Goal: Task Accomplishment & Management: Manage account settings

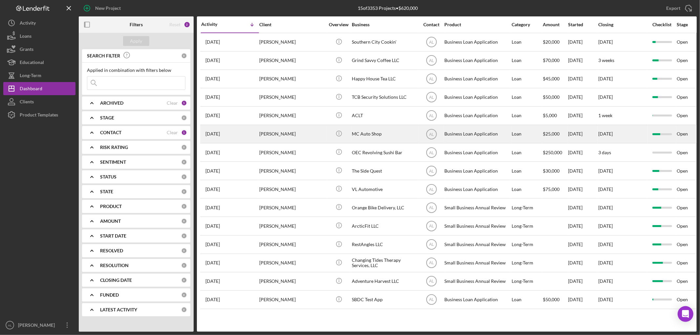
click at [298, 133] on div "[PERSON_NAME]" at bounding box center [292, 133] width 66 height 17
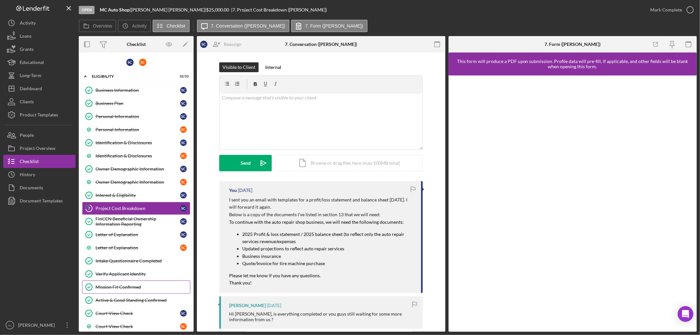
scroll to position [36, 0]
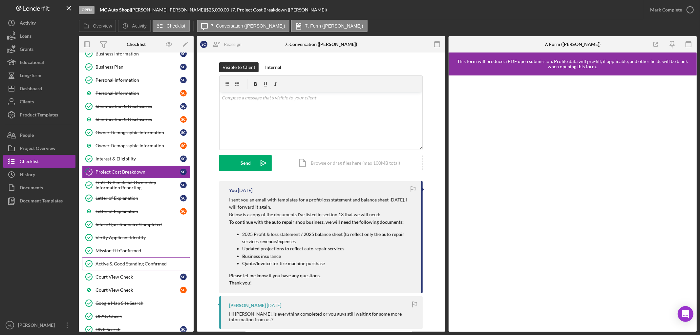
click at [138, 266] on div "Active & Good Standing Confirmed" at bounding box center [142, 263] width 94 height 5
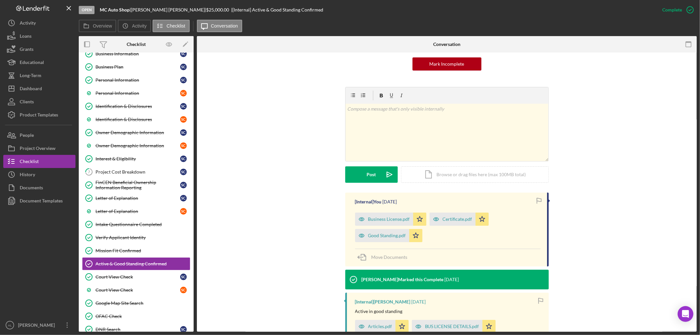
scroll to position [158, 0]
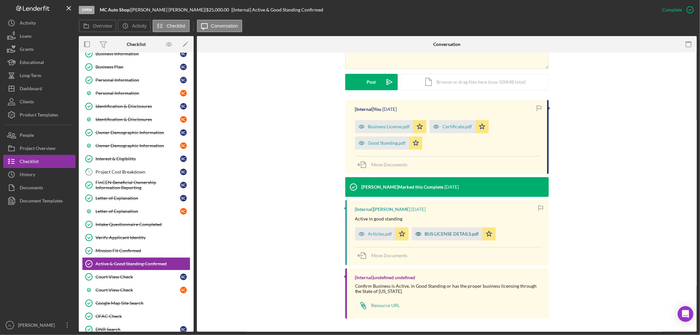
click at [448, 236] on div "BUS LICENSE DETAILS.pdf" at bounding box center [452, 233] width 54 height 5
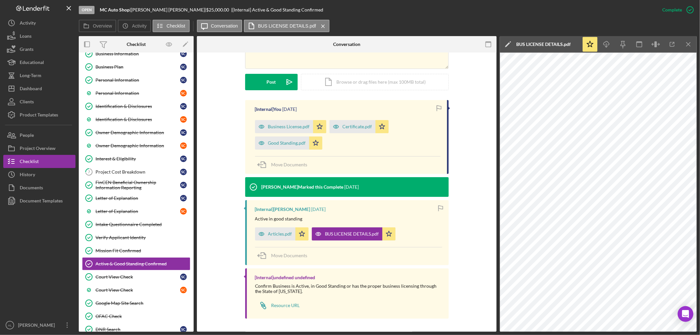
click at [487, 171] on div "This item has been marked complete. In order for undefined undefined to upload …" at bounding box center [346, 112] width 299 height 437
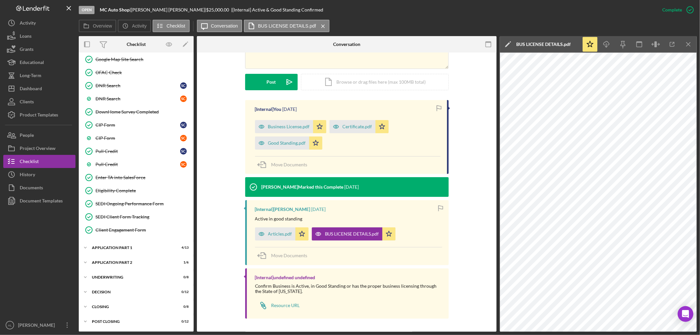
scroll to position [281, 0]
click at [135, 246] on div "Application Part 1" at bounding box center [138, 248] width 93 height 4
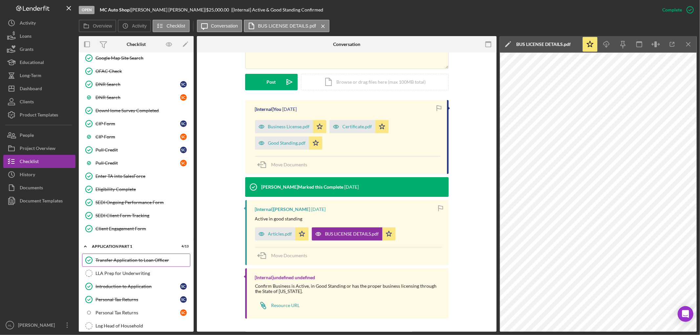
click at [134, 260] on div "Transfer Application to Loan Officer" at bounding box center [142, 260] width 94 height 5
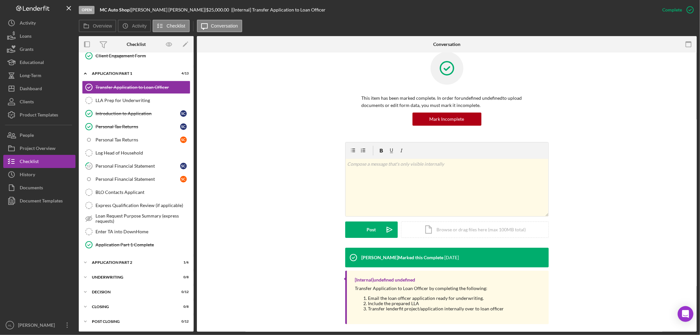
scroll to position [16, 0]
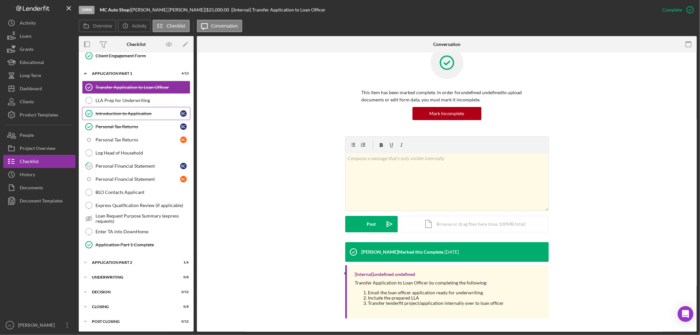
click at [132, 111] on div "Introduction to Application" at bounding box center [137, 113] width 85 height 5
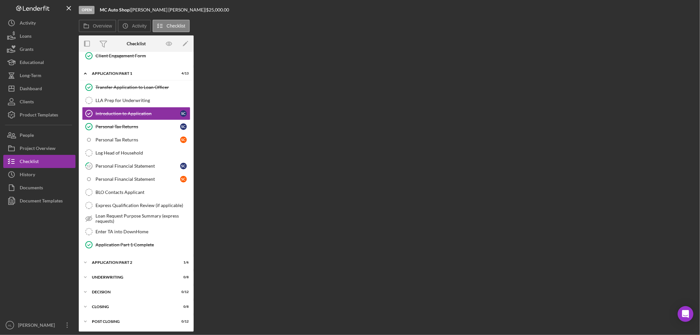
scroll to position [457, 0]
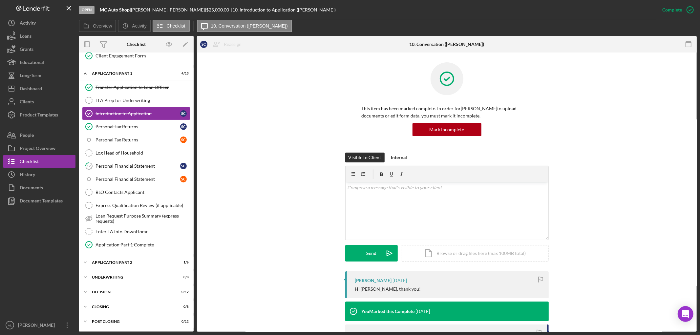
click at [131, 254] on div "Transfer Application to Loan Officer Transfer Application to Loan Officer LLA P…" at bounding box center [136, 168] width 115 height 174
click at [129, 263] on div "Application Part 2" at bounding box center [138, 262] width 93 height 4
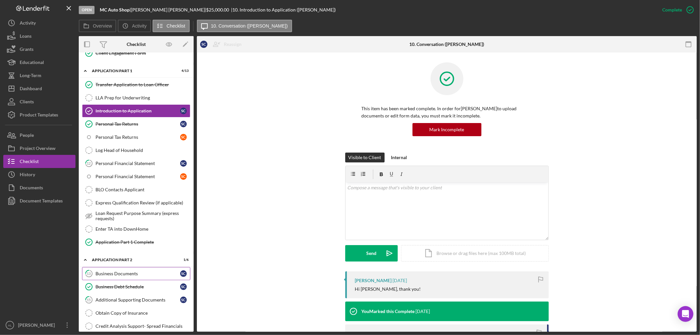
click at [132, 276] on div "Business Documents" at bounding box center [137, 273] width 85 height 5
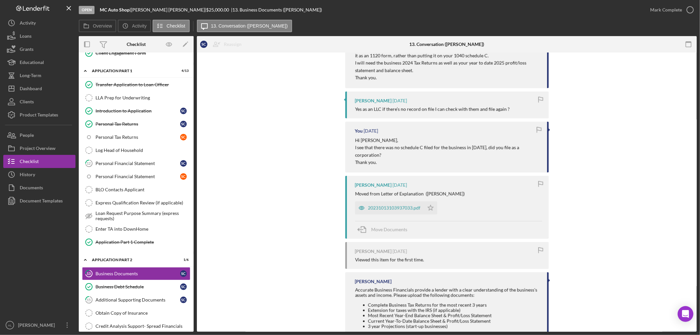
scroll to position [806, 0]
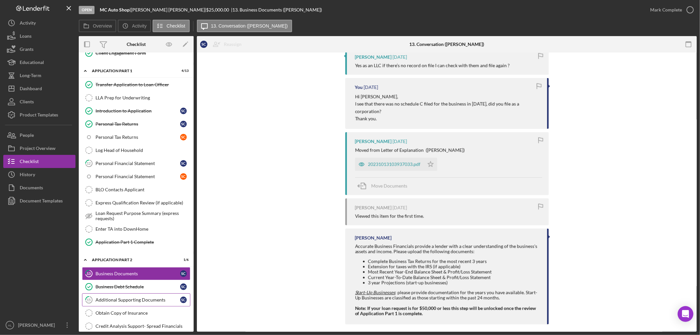
click at [133, 305] on link "15 Additional Supporting Documents S C" at bounding box center [136, 299] width 108 height 13
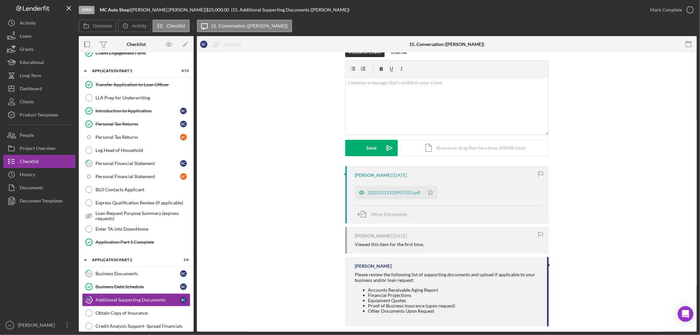
scroll to position [23, 0]
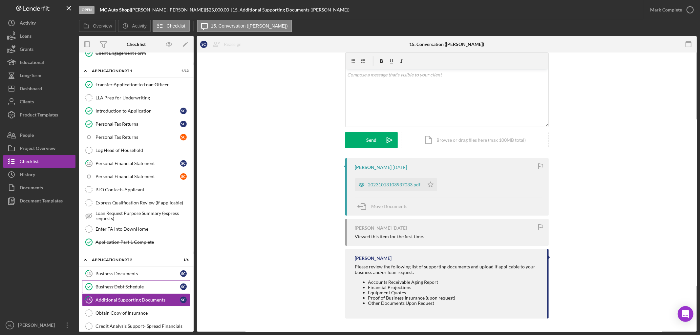
click at [120, 289] on div "Business Debt Schedule" at bounding box center [137, 286] width 85 height 5
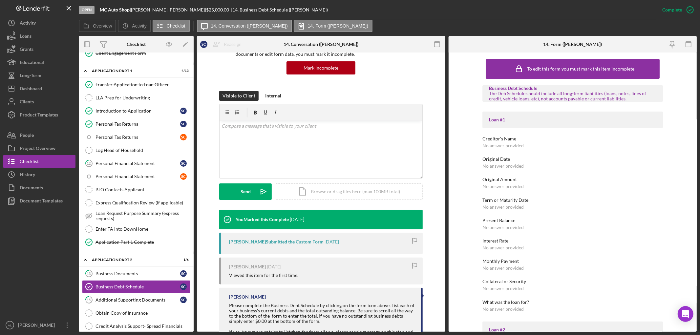
scroll to position [102, 0]
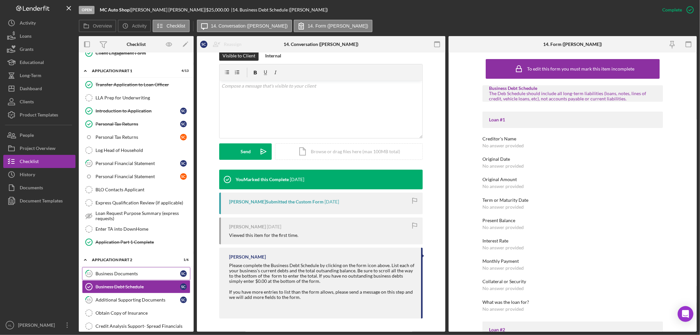
click at [126, 276] on div "Business Documents" at bounding box center [137, 273] width 85 height 5
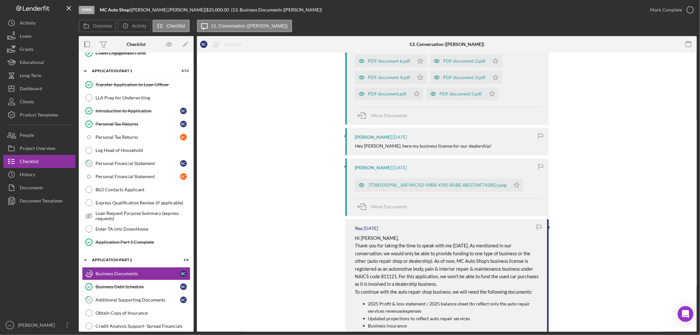
scroll to position [218, 0]
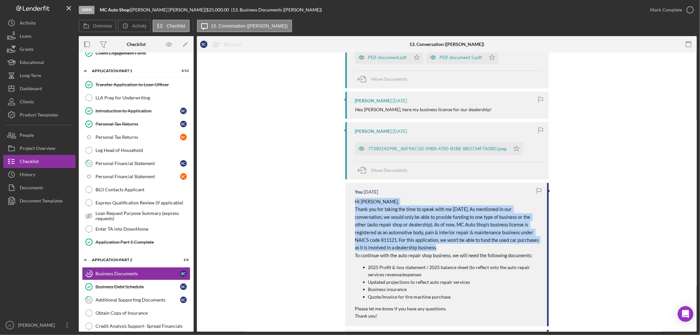
drag, startPoint x: 422, startPoint y: 247, endPoint x: 352, endPoint y: 205, distance: 81.1
click at [352, 205] on div "You 2 months ago Hi Sila, Thank you for taking the time to speak with me today.…" at bounding box center [446, 255] width 203 height 144
click at [437, 196] on div "You 2 months ago Hi Sila, Thank you for taking the time to speak with me today.…" at bounding box center [446, 255] width 203 height 144
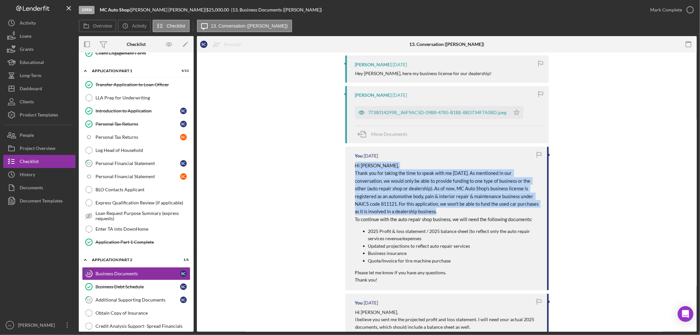
scroll to position [255, 0]
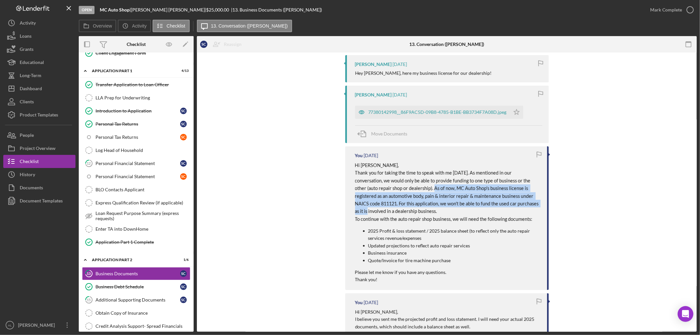
drag, startPoint x: 399, startPoint y: 192, endPoint x: 546, endPoint y: 204, distance: 147.5
click at [546, 204] on div "You 2 months ago Hi Sila, Thank you for taking the time to speak with me today.…" at bounding box center [446, 218] width 203 height 144
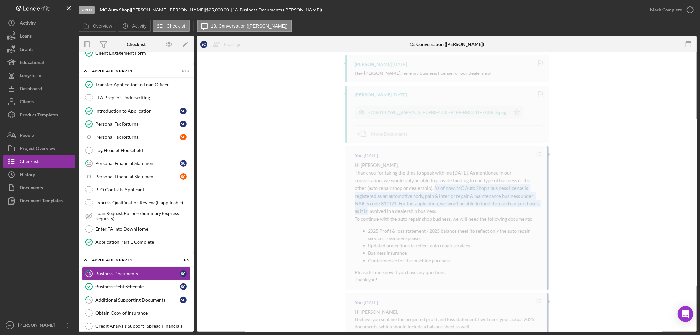
scroll to position [254, 0]
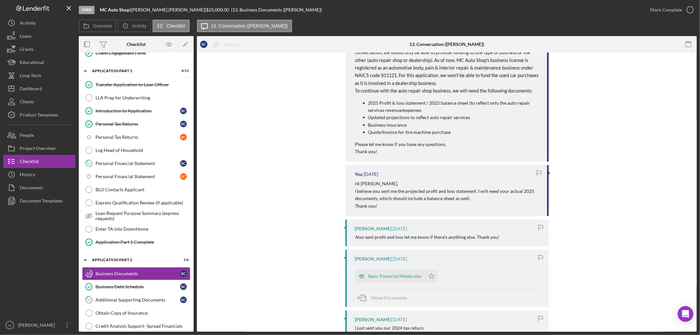
scroll to position [436, 0]
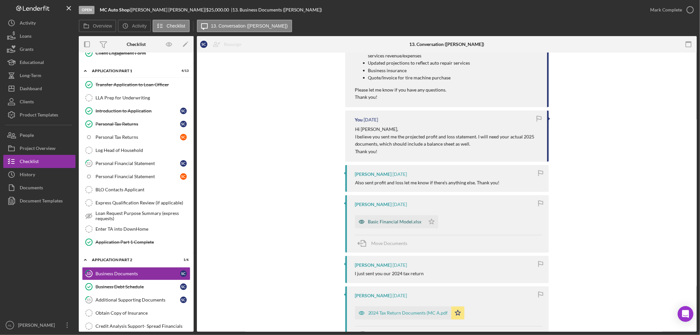
click at [394, 224] on div "Basic Financial Model.xlsx" at bounding box center [394, 221] width 53 height 5
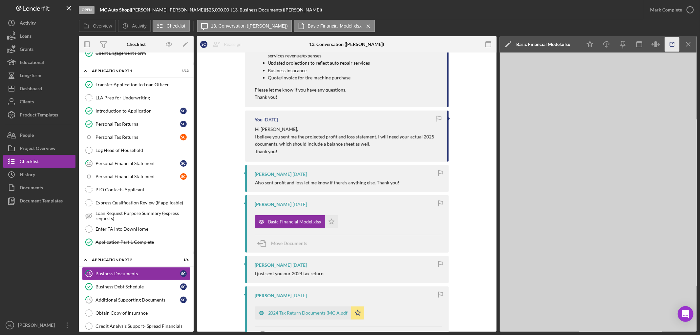
click at [673, 46] on icon "button" at bounding box center [672, 44] width 4 height 4
click at [474, 87] on div "Sila Chadwick 2 months ago From Jan 2025 to June 2025 Sila Chadwick 2 months ag…" at bounding box center [347, 220] width 280 height 952
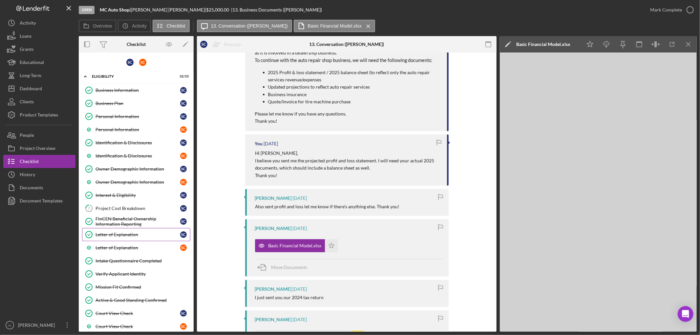
scroll to position [400, 0]
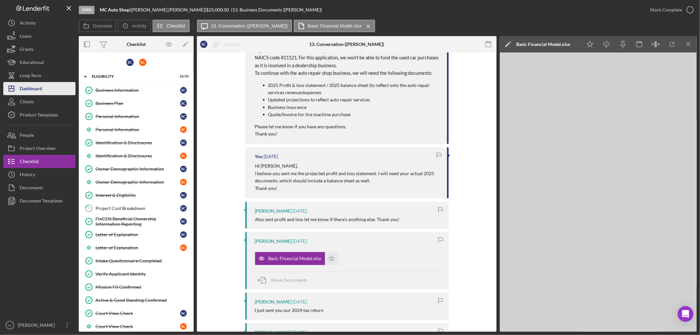
click at [51, 89] on button "Icon/Dashboard Dashboard" at bounding box center [39, 88] width 72 height 13
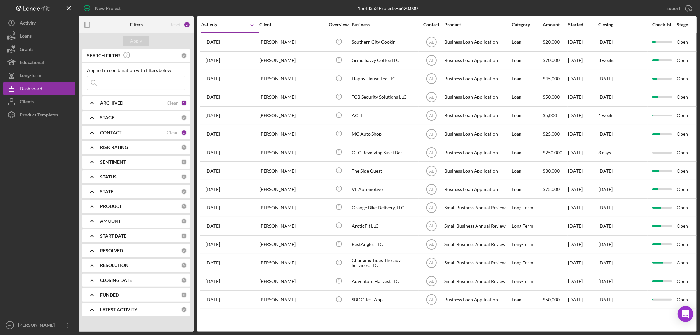
click at [45, 143] on div at bounding box center [39, 219] width 72 height 197
click at [44, 174] on div at bounding box center [39, 219] width 72 height 197
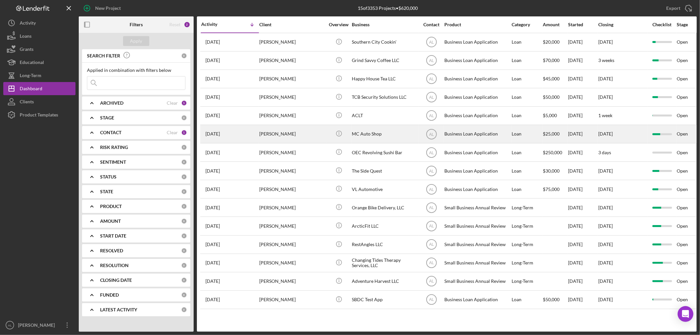
click at [359, 138] on div "MC Auto Shop" at bounding box center [385, 133] width 66 height 17
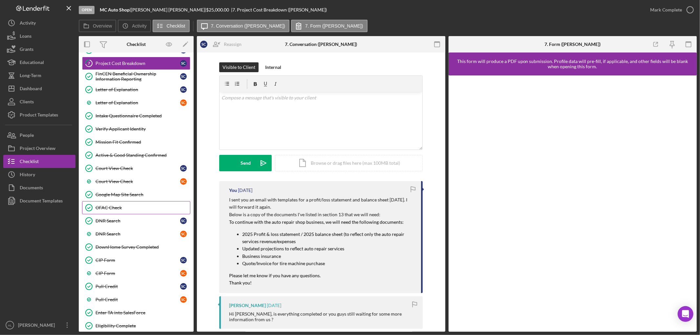
scroll to position [146, 0]
click at [130, 261] on div "CIP Form" at bounding box center [137, 259] width 85 height 5
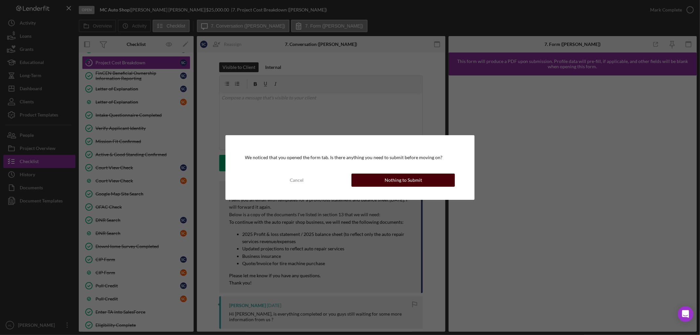
click at [393, 182] on div "Nothing to Submit" at bounding box center [402, 180] width 37 height 13
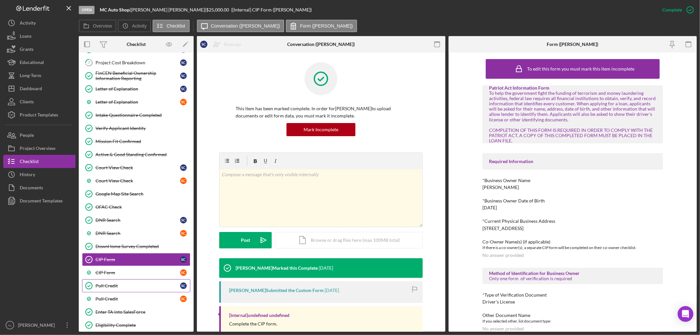
click at [116, 286] on div "Pull Credit" at bounding box center [137, 285] width 85 height 5
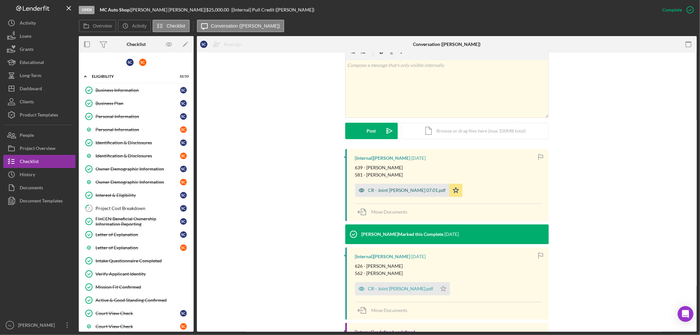
click at [377, 194] on div "CR - Joint Chadwick 07.01.pdf" at bounding box center [402, 190] width 94 height 13
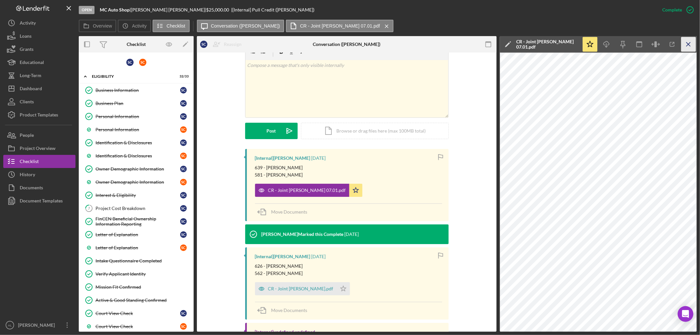
click at [688, 44] on line "button" at bounding box center [688, 44] width 4 height 4
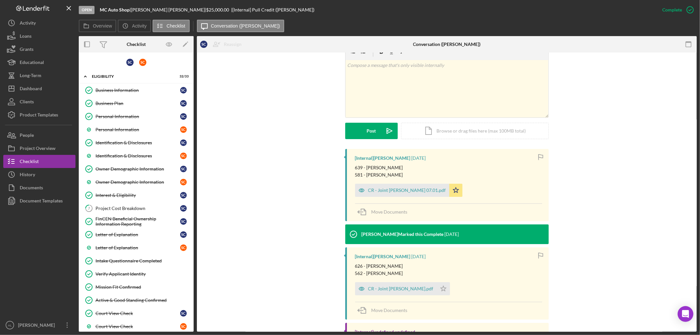
click at [319, 126] on div "v Color teal Color pink Remove color Add row above Add row below Add column bef…" at bounding box center [447, 96] width 480 height 106
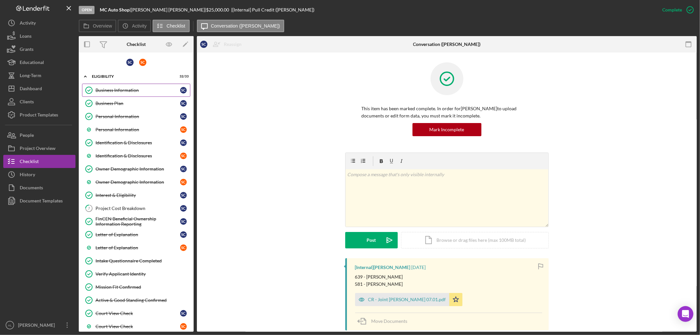
click at [109, 84] on link "Business Information Business Information S C" at bounding box center [136, 90] width 108 height 13
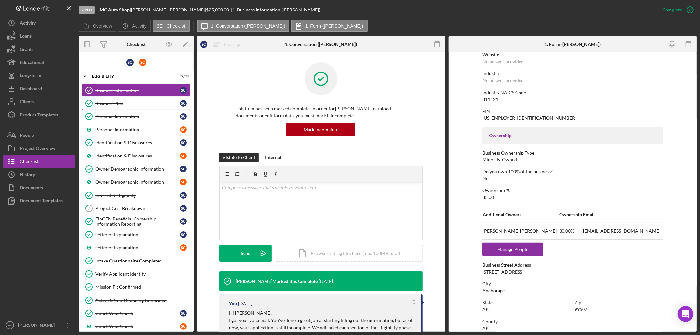
click at [145, 108] on link "Business Plan Business Plan S C" at bounding box center [136, 103] width 108 height 13
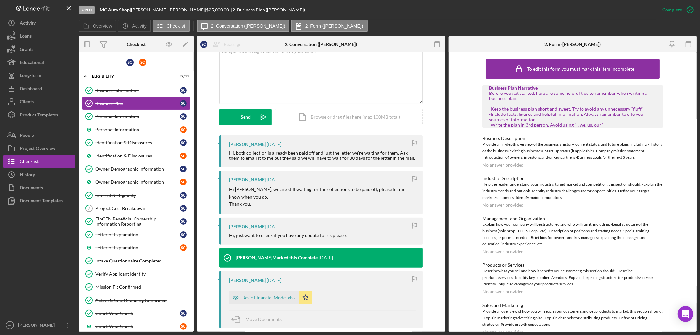
scroll to position [291, 0]
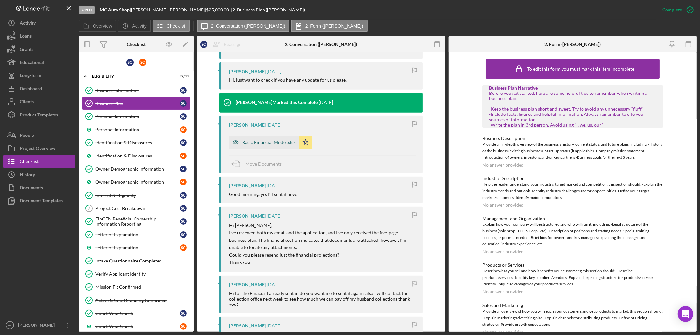
click at [275, 140] on div "Basic Financial Model.xlsx" at bounding box center [268, 142] width 53 height 5
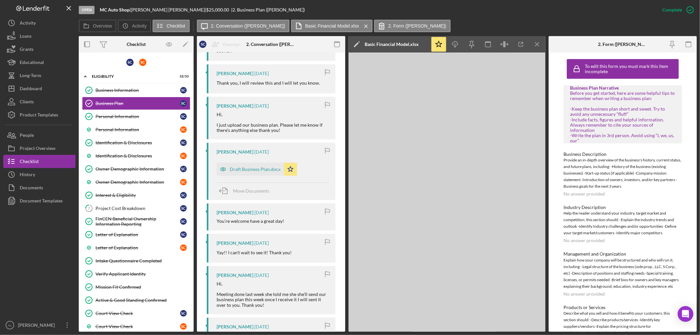
scroll to position [717, 0]
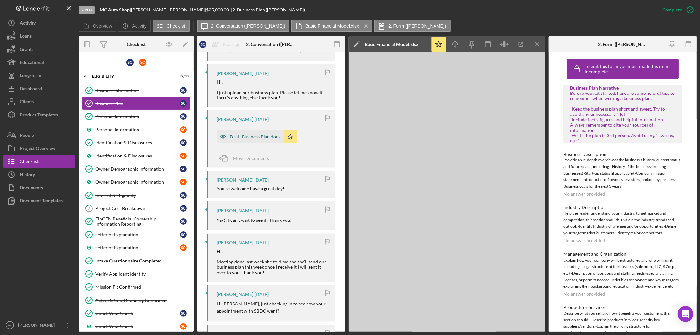
click at [228, 130] on icon "button" at bounding box center [222, 136] width 13 height 13
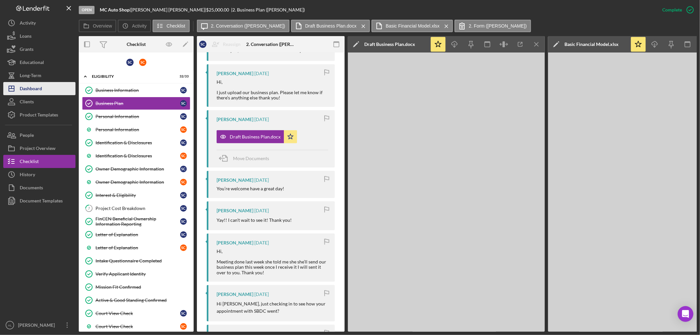
click at [33, 89] on div "Dashboard" at bounding box center [31, 89] width 22 height 15
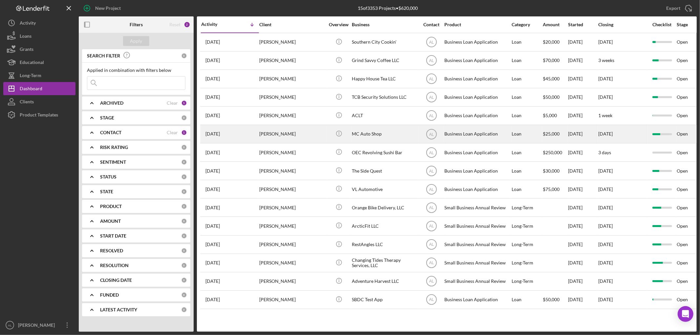
click at [282, 130] on div "[PERSON_NAME]" at bounding box center [292, 133] width 66 height 17
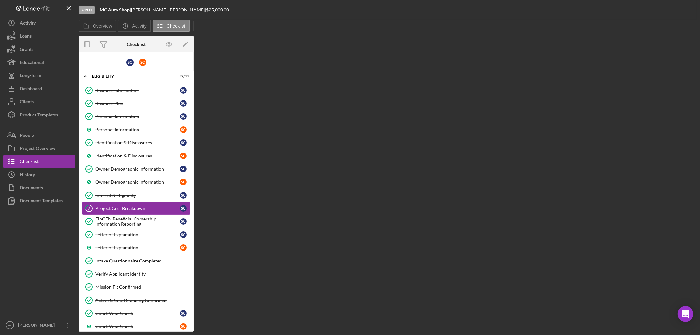
scroll to position [16, 0]
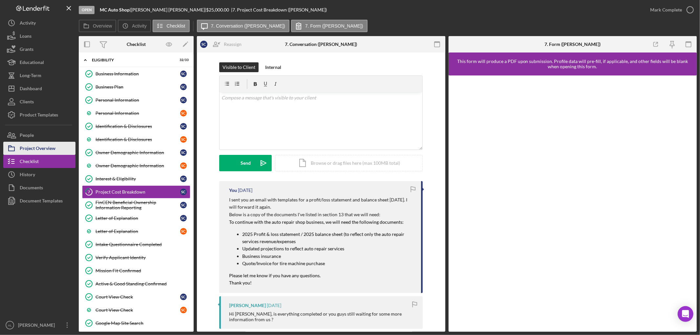
click at [49, 150] on div "Project Overview" at bounding box center [38, 149] width 36 height 15
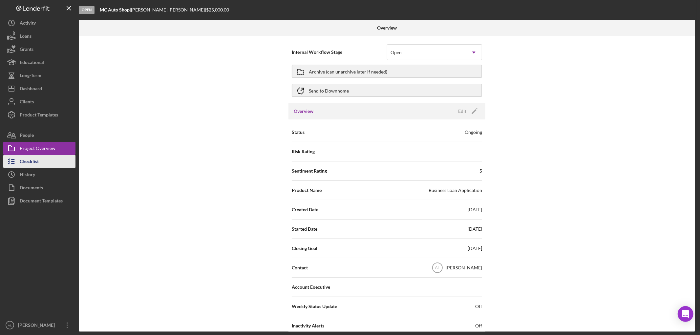
click at [39, 162] on button "Checklist" at bounding box center [39, 161] width 72 height 13
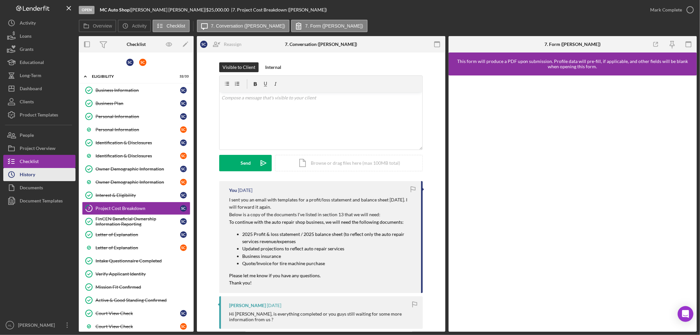
scroll to position [16, 0]
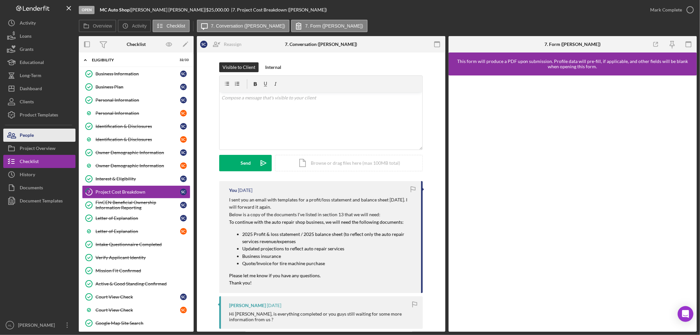
click at [33, 135] on div "People" at bounding box center [27, 136] width 14 height 15
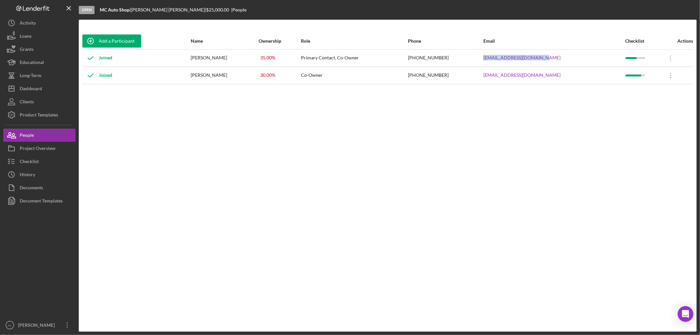
drag, startPoint x: 563, startPoint y: 61, endPoint x: 480, endPoint y: 63, distance: 83.0
click at [480, 63] on tr "Joined Sila Chadwick 35.00 % Primary Contact, Co-Owner (907) 887-6396 chadwicks…" at bounding box center [387, 57] width 611 height 17
copy tr "chadwicksila15@gmail.com"
click at [31, 91] on div "Dashboard" at bounding box center [31, 89] width 22 height 15
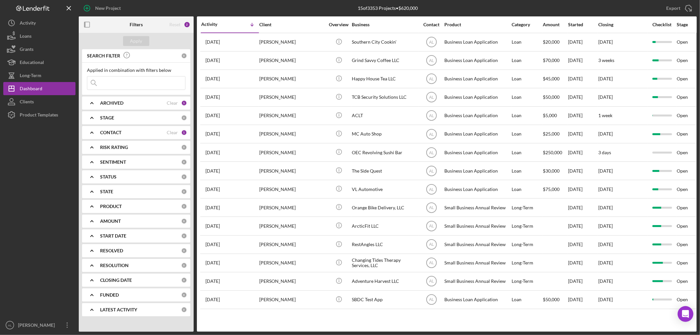
click at [134, 102] on div "ARCHIVED" at bounding box center [133, 102] width 67 height 5
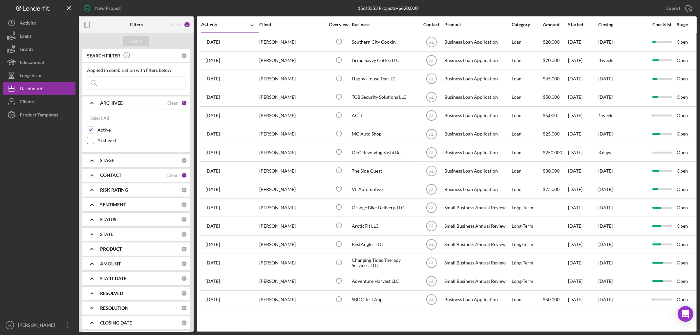
click at [107, 138] on label "Archived" at bounding box center [141, 140] width 88 height 7
click at [94, 138] on input "Archived" at bounding box center [90, 140] width 7 height 7
checkbox input "true"
click at [138, 38] on div "Apply" at bounding box center [136, 41] width 12 height 10
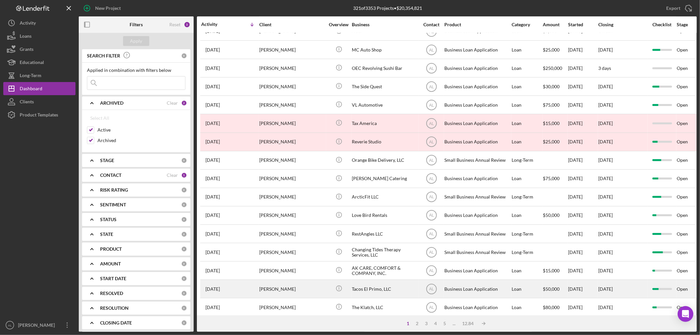
scroll to position [194, 0]
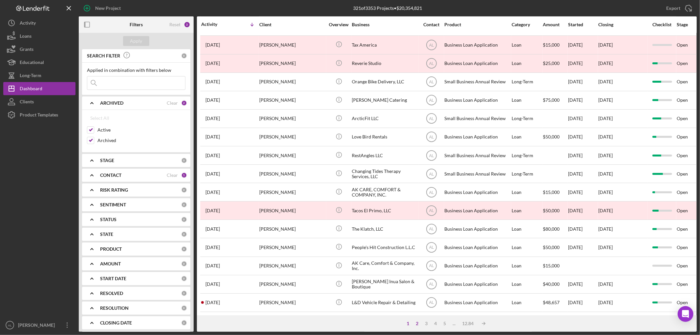
click at [414, 322] on div "2" at bounding box center [417, 323] width 9 height 5
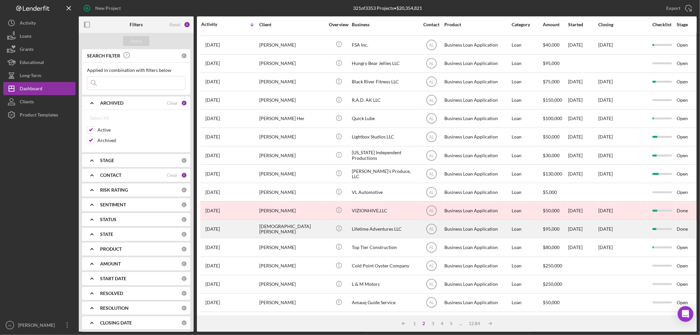
click at [280, 221] on div "Matthew Worden" at bounding box center [292, 228] width 66 height 17
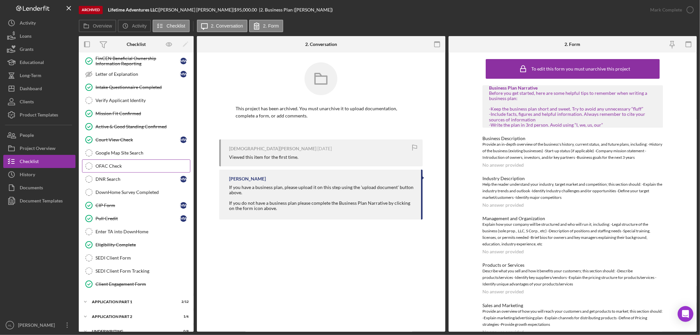
scroll to position [162, 0]
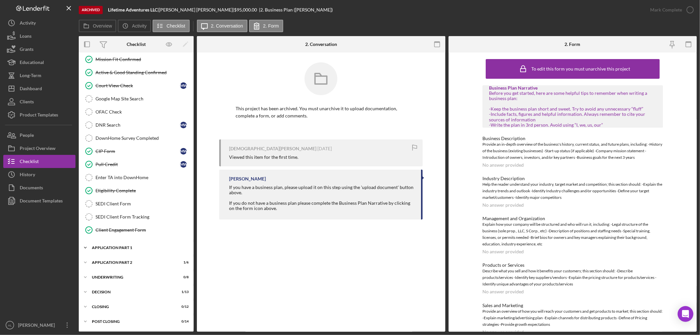
click at [128, 249] on div "Application Part 1" at bounding box center [138, 248] width 93 height 4
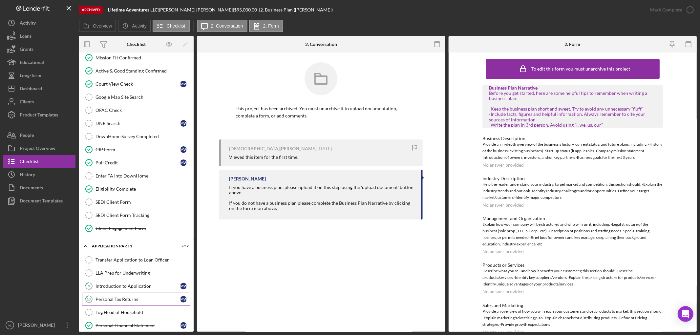
click at [138, 297] on link "10 Personal Tax Returns M W" at bounding box center [136, 299] width 108 height 13
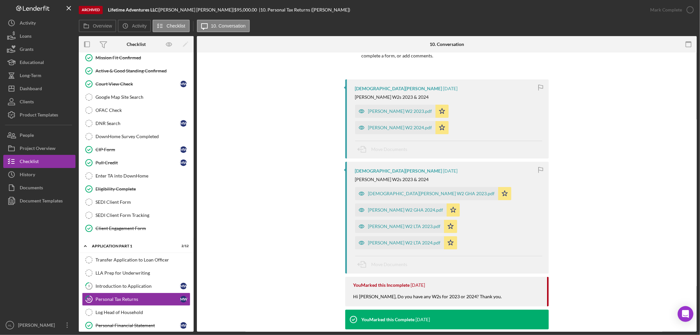
scroll to position [73, 0]
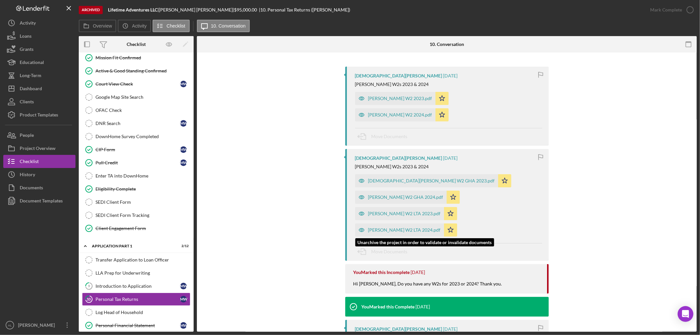
click at [388, 220] on div "Matthew Worden W2 LTA 2024.pdf Icon/Star" at bounding box center [407, 228] width 105 height 16
click at [385, 227] on div "Matthew Worden W2 LTA 2024.pdf" at bounding box center [404, 229] width 72 height 5
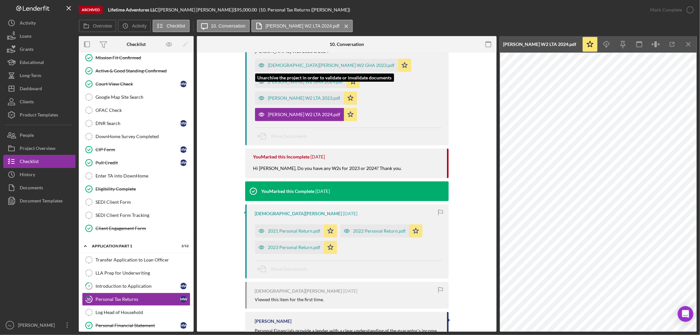
scroll to position [255, 0]
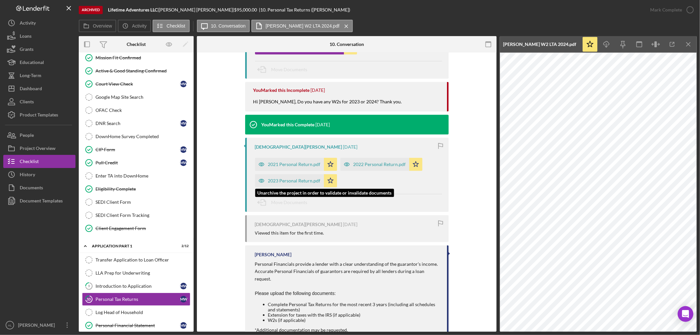
click at [284, 178] on div "2023 Personal Return.pdf" at bounding box center [294, 180] width 52 height 5
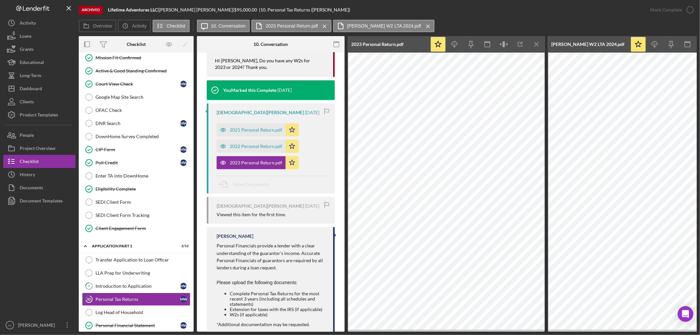
scroll to position [323, 0]
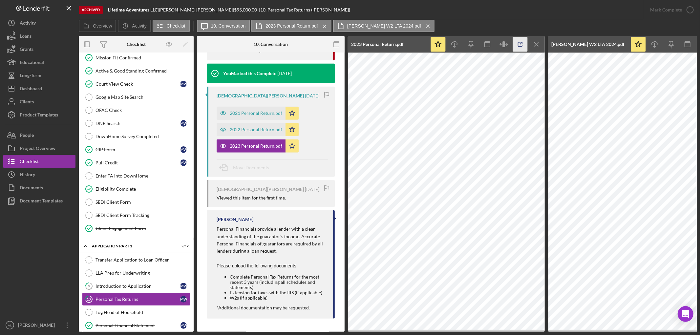
click at [517, 40] on icon "button" at bounding box center [520, 44] width 15 height 15
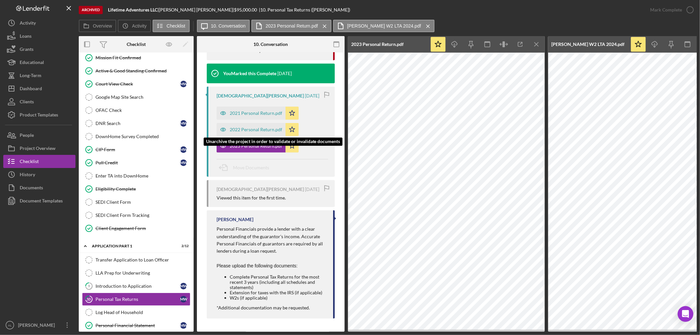
click at [254, 127] on div "2022 Personal Return.pdf" at bounding box center [256, 129] width 52 height 5
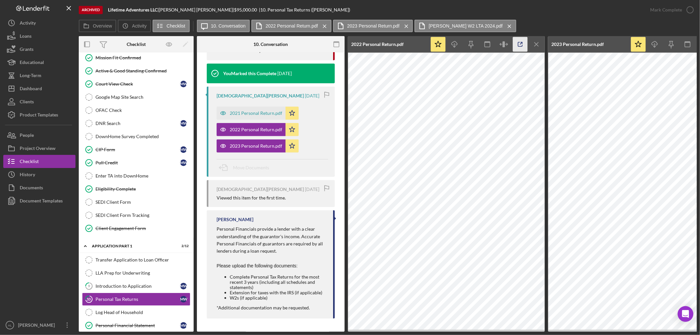
click at [516, 47] on icon "button" at bounding box center [520, 44] width 15 height 15
click at [45, 85] on button "Icon/Dashboard Dashboard" at bounding box center [39, 88] width 72 height 13
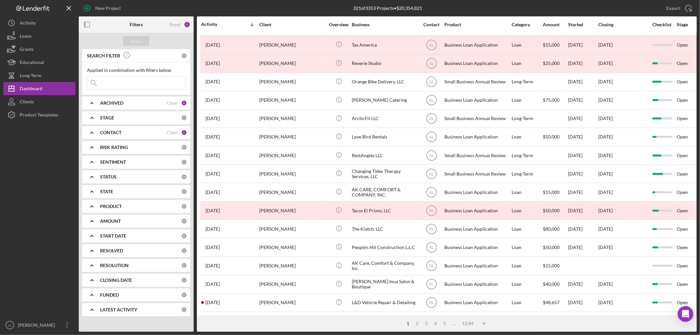
scroll to position [194, 0]
click at [419, 325] on div "2" at bounding box center [417, 323] width 9 height 5
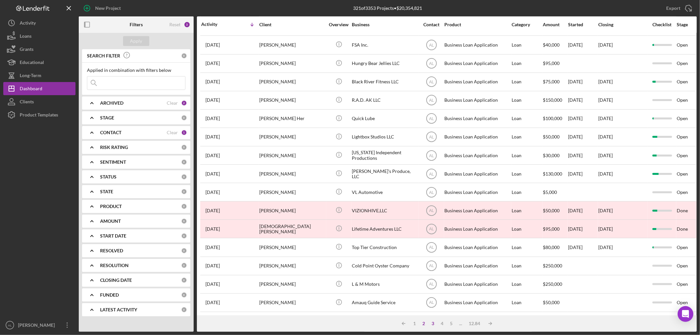
click at [430, 324] on div "3" at bounding box center [432, 323] width 9 height 5
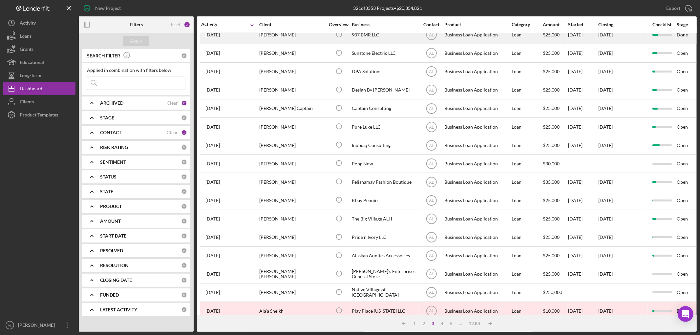
scroll to position [0, 0]
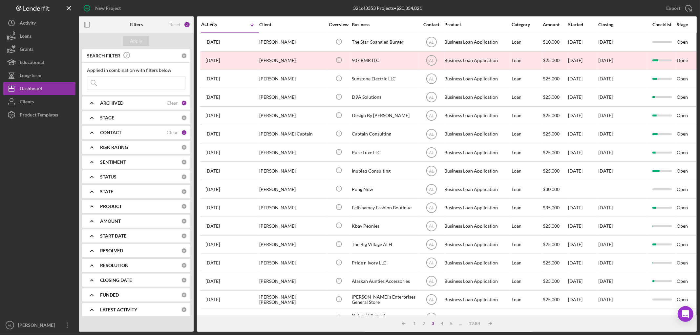
drag, startPoint x: 140, startPoint y: 103, endPoint x: 138, endPoint y: 106, distance: 3.5
click at [140, 104] on div "ARCHIVED" at bounding box center [133, 102] width 67 height 5
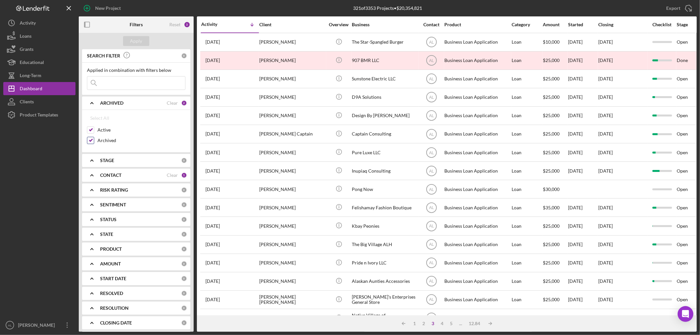
click at [114, 142] on label "Archived" at bounding box center [141, 140] width 88 height 7
click at [94, 142] on input "Archived" at bounding box center [90, 140] width 7 height 7
checkbox input "false"
drag, startPoint x: 133, startPoint y: 48, endPoint x: 138, endPoint y: 35, distance: 13.7
click at [134, 47] on div "Apply" at bounding box center [136, 41] width 115 height 16
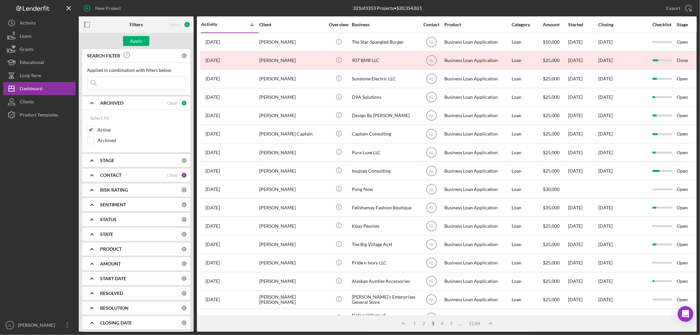
click at [138, 35] on div "Apply" at bounding box center [136, 41] width 115 height 16
click at [138, 41] on div "Apply" at bounding box center [136, 41] width 12 height 10
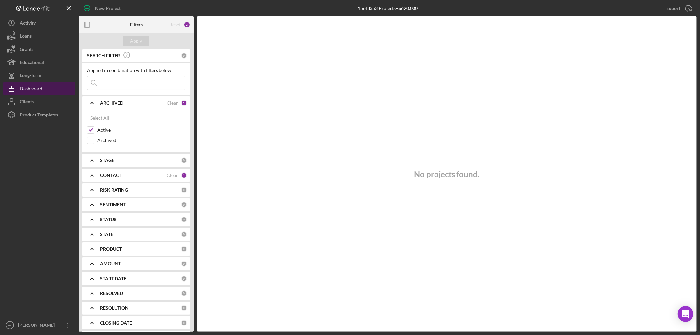
click at [43, 83] on button "Icon/Dashboard Dashboard" at bounding box center [39, 88] width 72 height 13
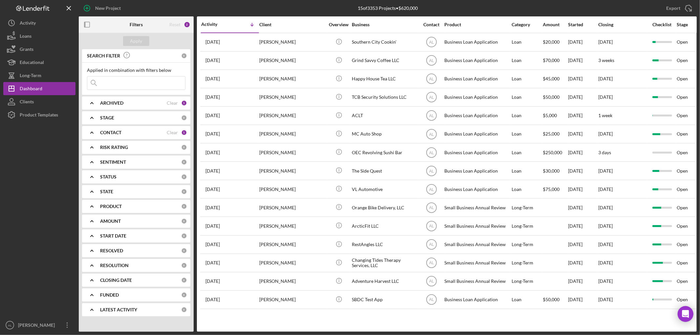
click at [120, 102] on b "ARCHIVED" at bounding box center [111, 102] width 23 height 5
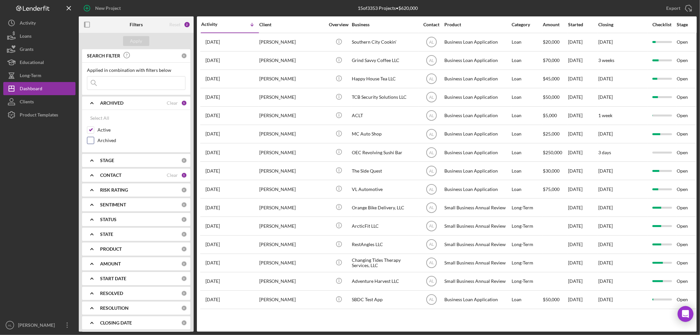
click at [107, 138] on label "Archived" at bounding box center [141, 140] width 88 height 7
click at [94, 138] on input "Archived" at bounding box center [90, 140] width 7 height 7
checkbox input "true"
click at [136, 43] on div "Apply" at bounding box center [136, 41] width 12 height 10
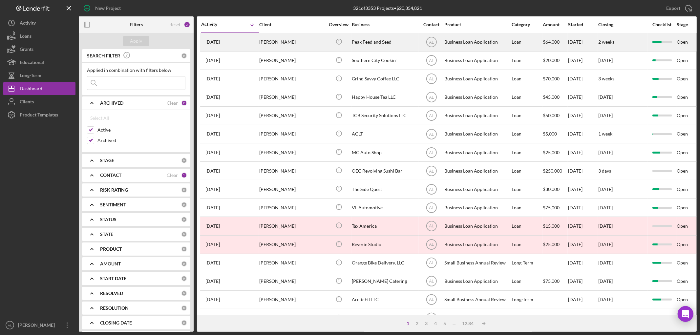
click at [294, 42] on div "[PERSON_NAME]" at bounding box center [292, 41] width 66 height 17
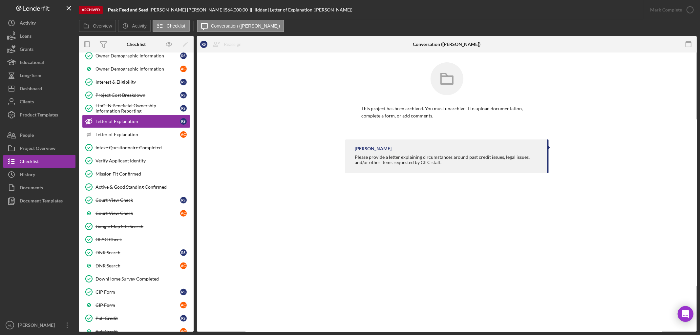
scroll to position [242, 0]
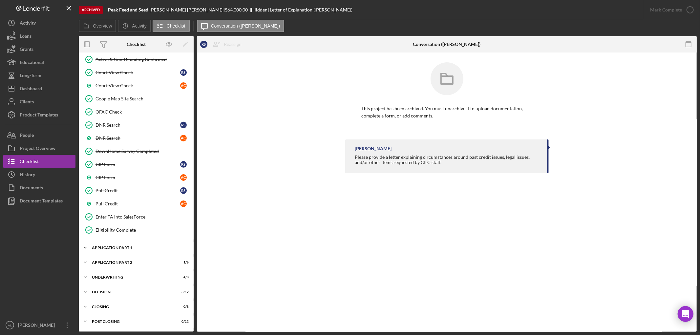
click at [117, 254] on div "Icon/Expander Application Part 1 6 / 13" at bounding box center [136, 247] width 115 height 13
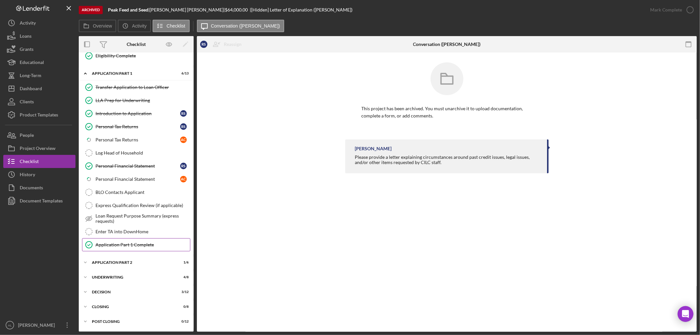
scroll to position [417, 0]
click at [127, 264] on div "Application Part 2" at bounding box center [138, 262] width 93 height 4
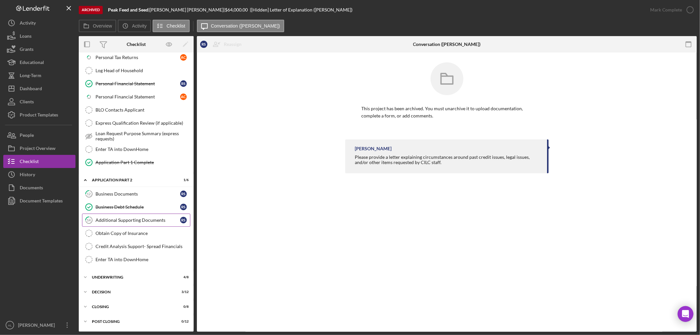
click at [137, 215] on link "14 Additional Supporting Documents R S" at bounding box center [136, 220] width 108 height 13
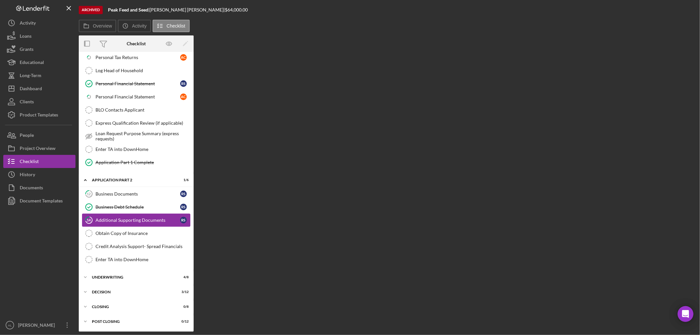
scroll to position [499, 0]
click at [124, 194] on div "Business Documents" at bounding box center [137, 193] width 85 height 5
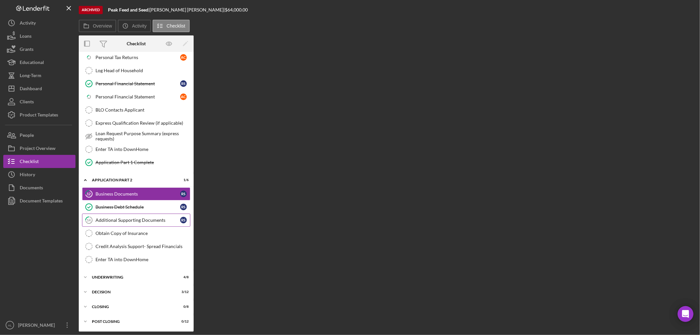
click at [123, 217] on link "14 Additional Supporting Documents R S" at bounding box center [136, 220] width 108 height 13
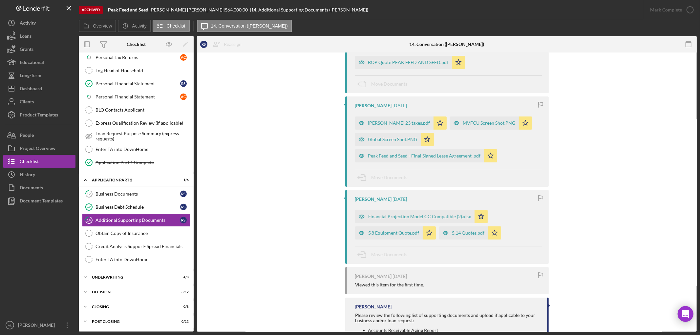
scroll to position [109, 0]
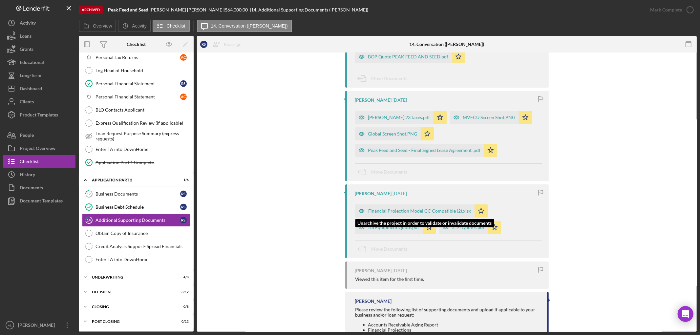
click at [390, 211] on div "Financial Projection Model CC Compatible (2).xlsx" at bounding box center [419, 210] width 103 height 5
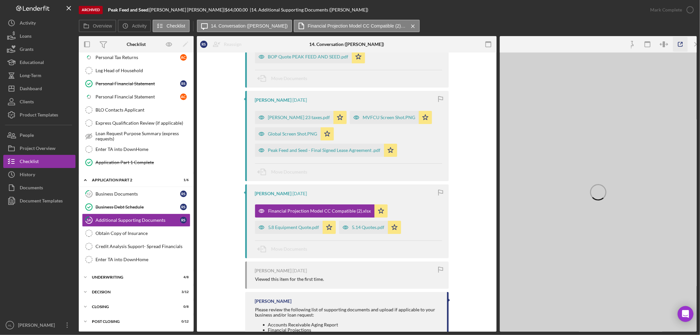
click at [684, 40] on icon "button" at bounding box center [680, 44] width 15 height 15
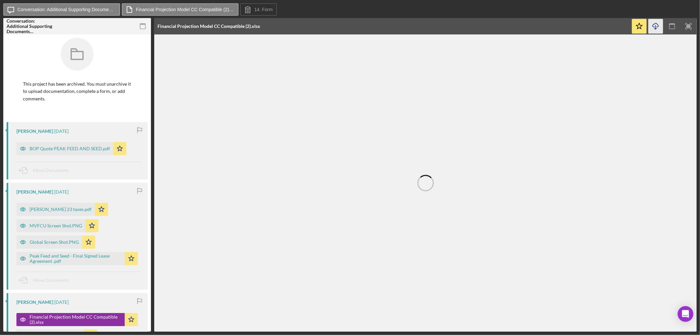
click at [657, 25] on icon "Icon/Download" at bounding box center [655, 26] width 15 height 15
